Goal: Information Seeking & Learning: Find specific fact

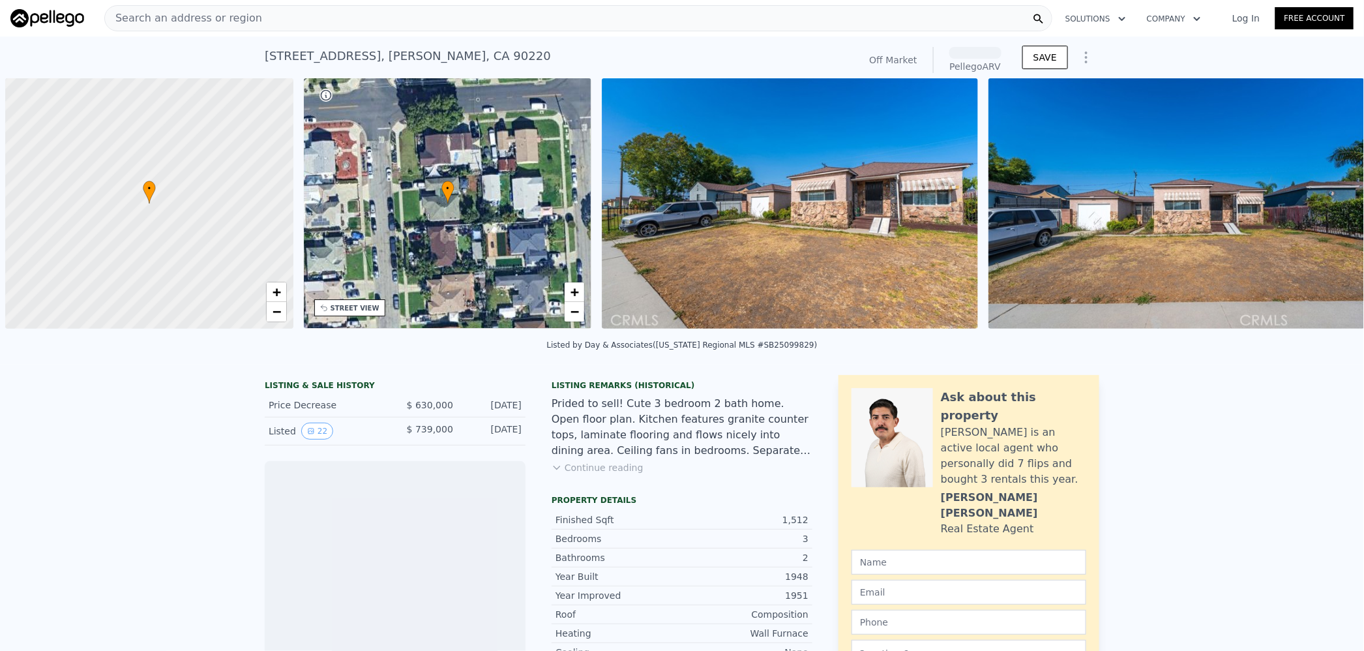
scroll to position [0, 5]
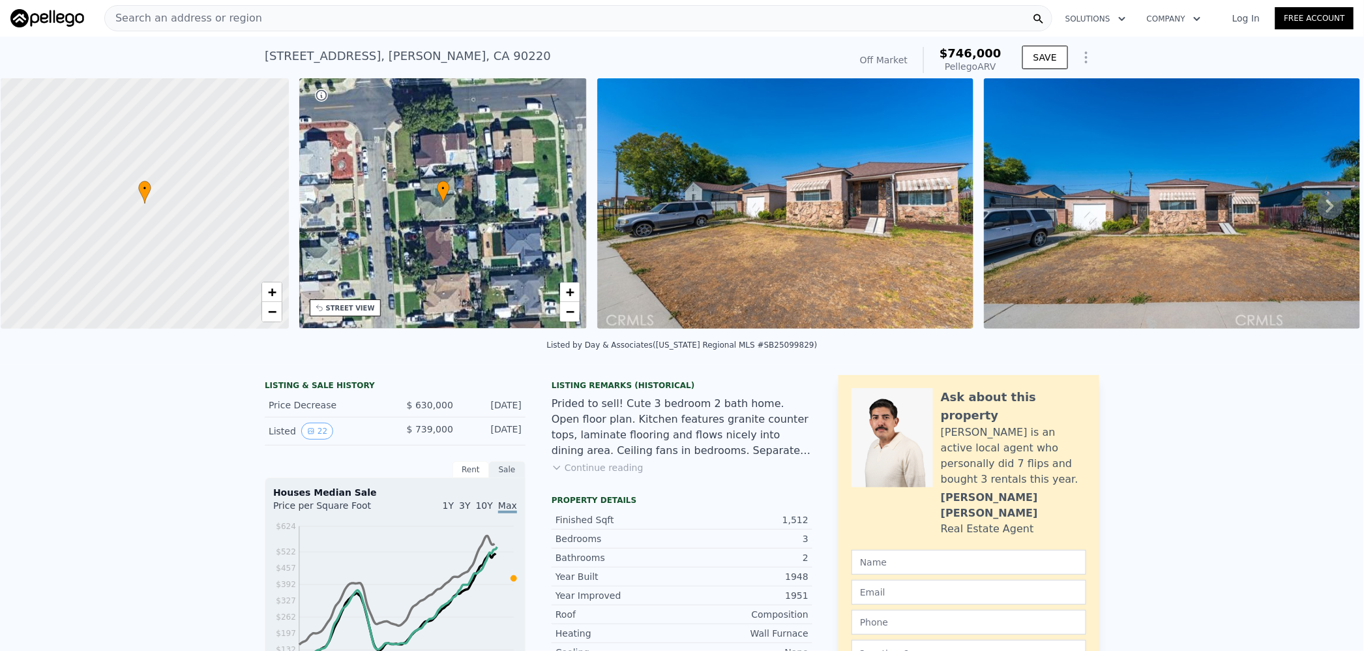
click at [800, 523] on div "1,512" at bounding box center [745, 519] width 126 height 13
copy div "1,512"
click at [963, 47] on span "$746,000" at bounding box center [970, 53] width 62 height 14
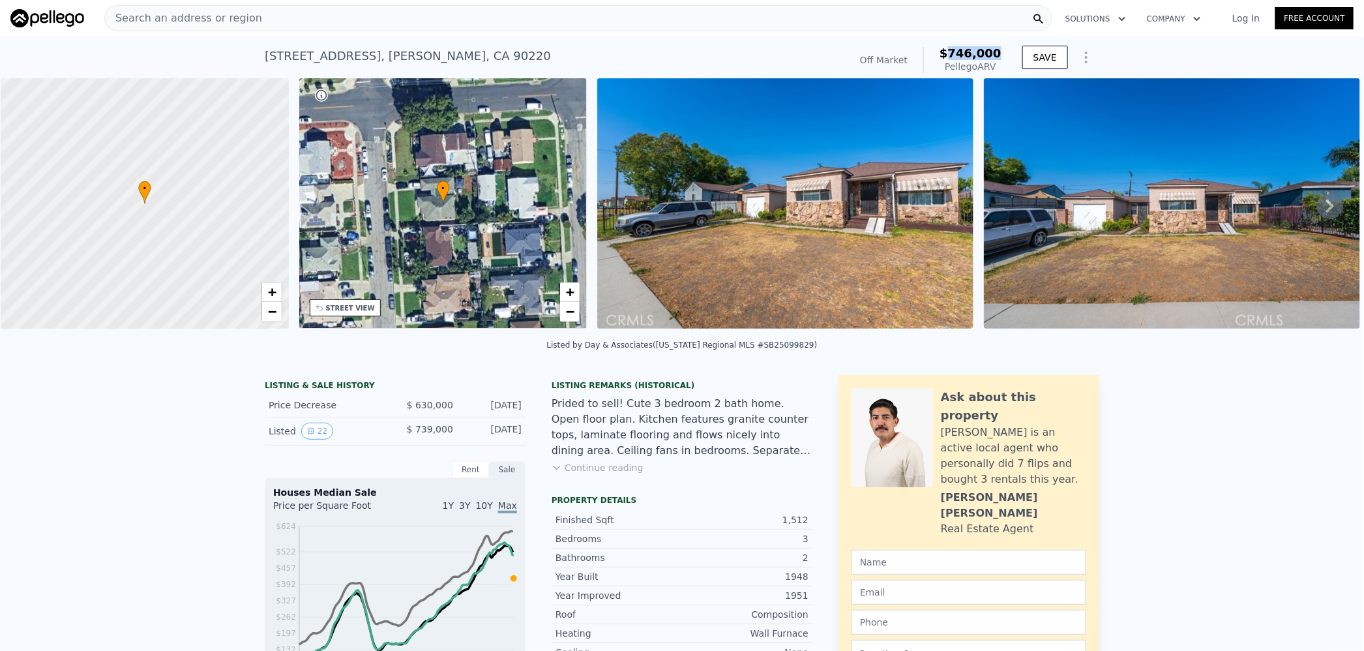
copy span "746,000"
click at [571, 17] on div "Search an address or region" at bounding box center [578, 18] width 948 height 26
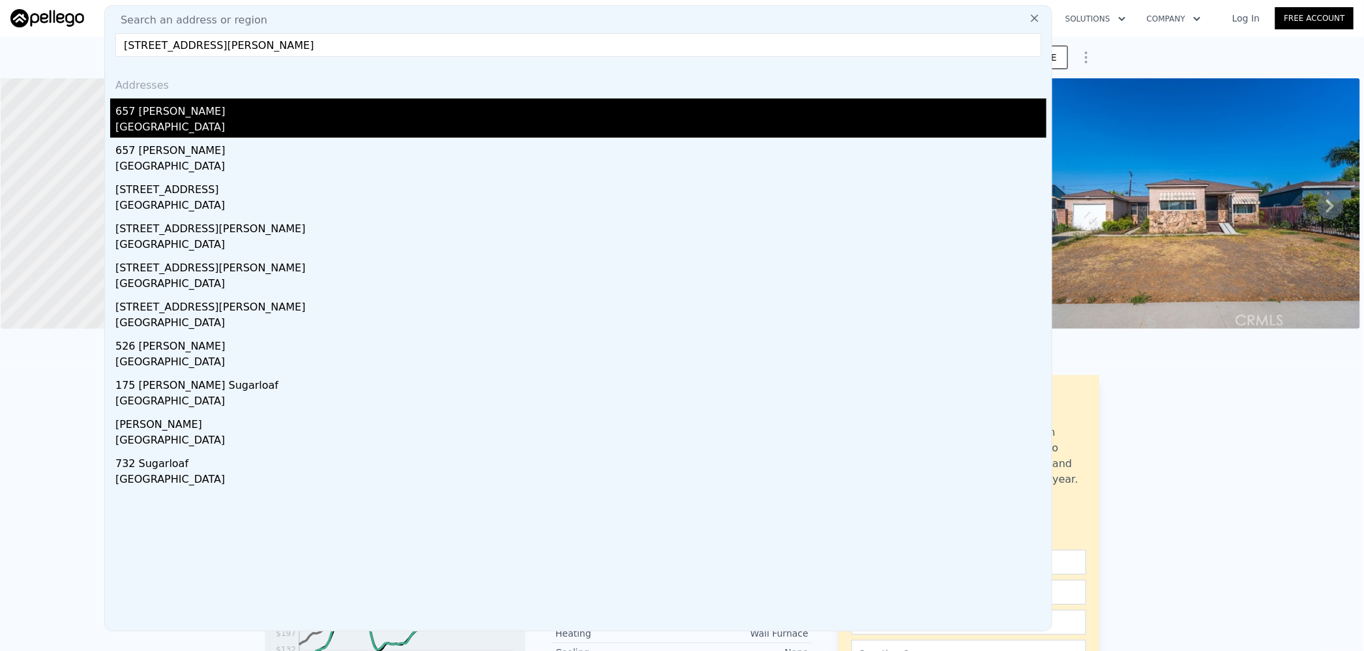
type input "[STREET_ADDRESS][PERSON_NAME]"
click at [208, 126] on div "[GEOGRAPHIC_DATA]" at bounding box center [580, 128] width 931 height 18
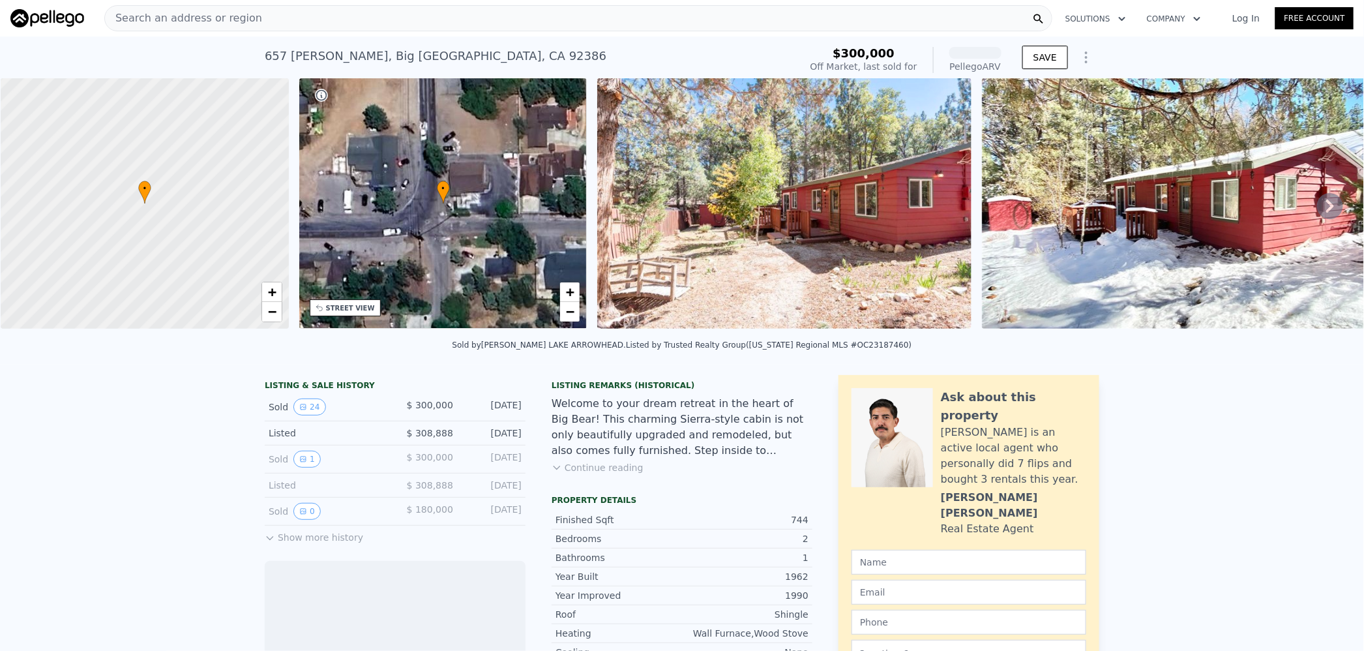
click at [791, 526] on div "744" at bounding box center [745, 519] width 126 height 13
drag, startPoint x: 791, startPoint y: 527, endPoint x: 845, endPoint y: 530, distance: 54.8
click at [791, 526] on div "744" at bounding box center [745, 519] width 126 height 13
copy div "744"
click at [977, 60] on div "Pellego ARV" at bounding box center [970, 66] width 62 height 13
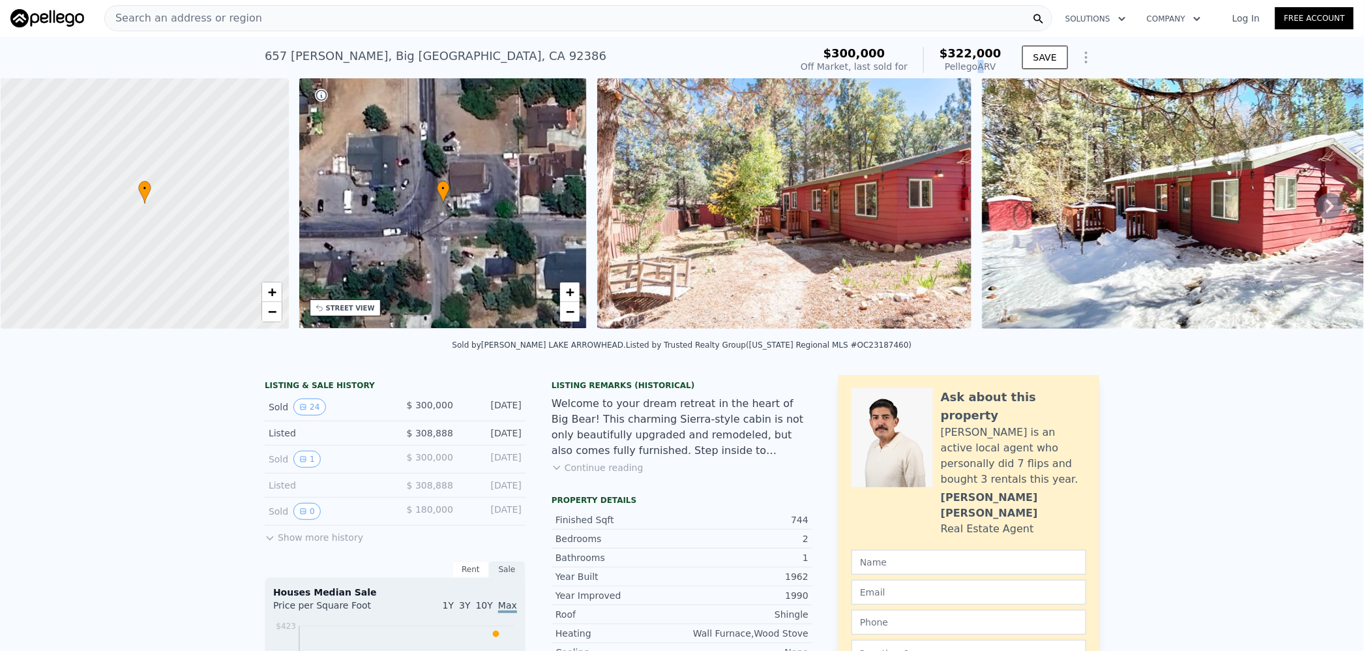
click at [977, 60] on div "Pellego ARV" at bounding box center [970, 66] width 62 height 13
click at [970, 46] on span "$322,000" at bounding box center [970, 53] width 62 height 14
copy span "322,000"
